Goal: Find specific page/section: Find specific page/section

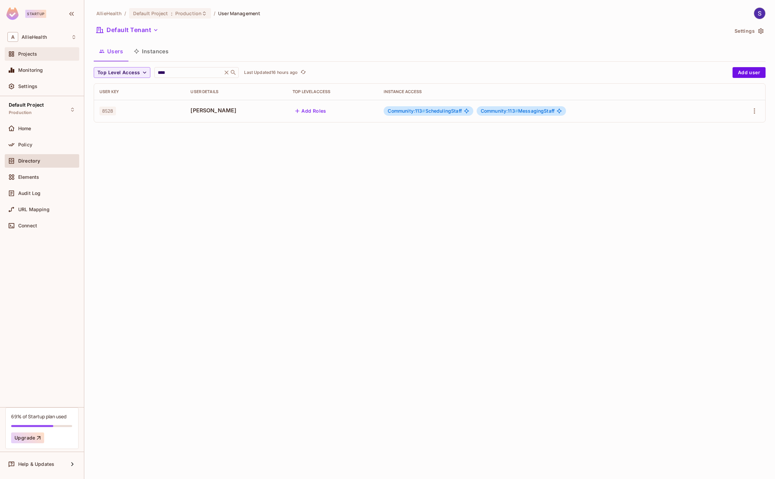
click at [32, 51] on span "Projects" at bounding box center [27, 53] width 19 height 5
